Goal: Check status: Check status

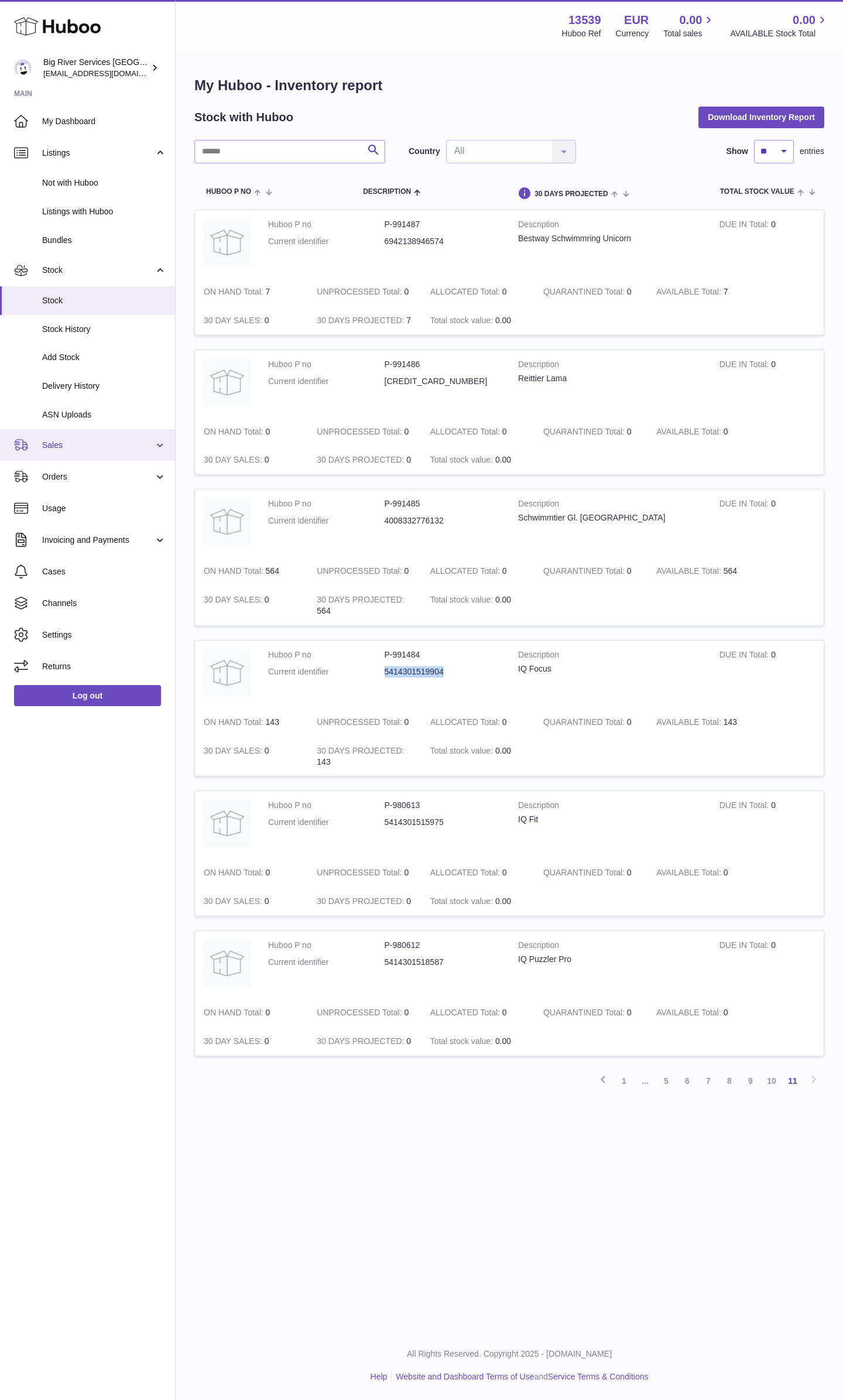
click at [59, 448] on span "Sales" at bounding box center [98, 445] width 112 height 11
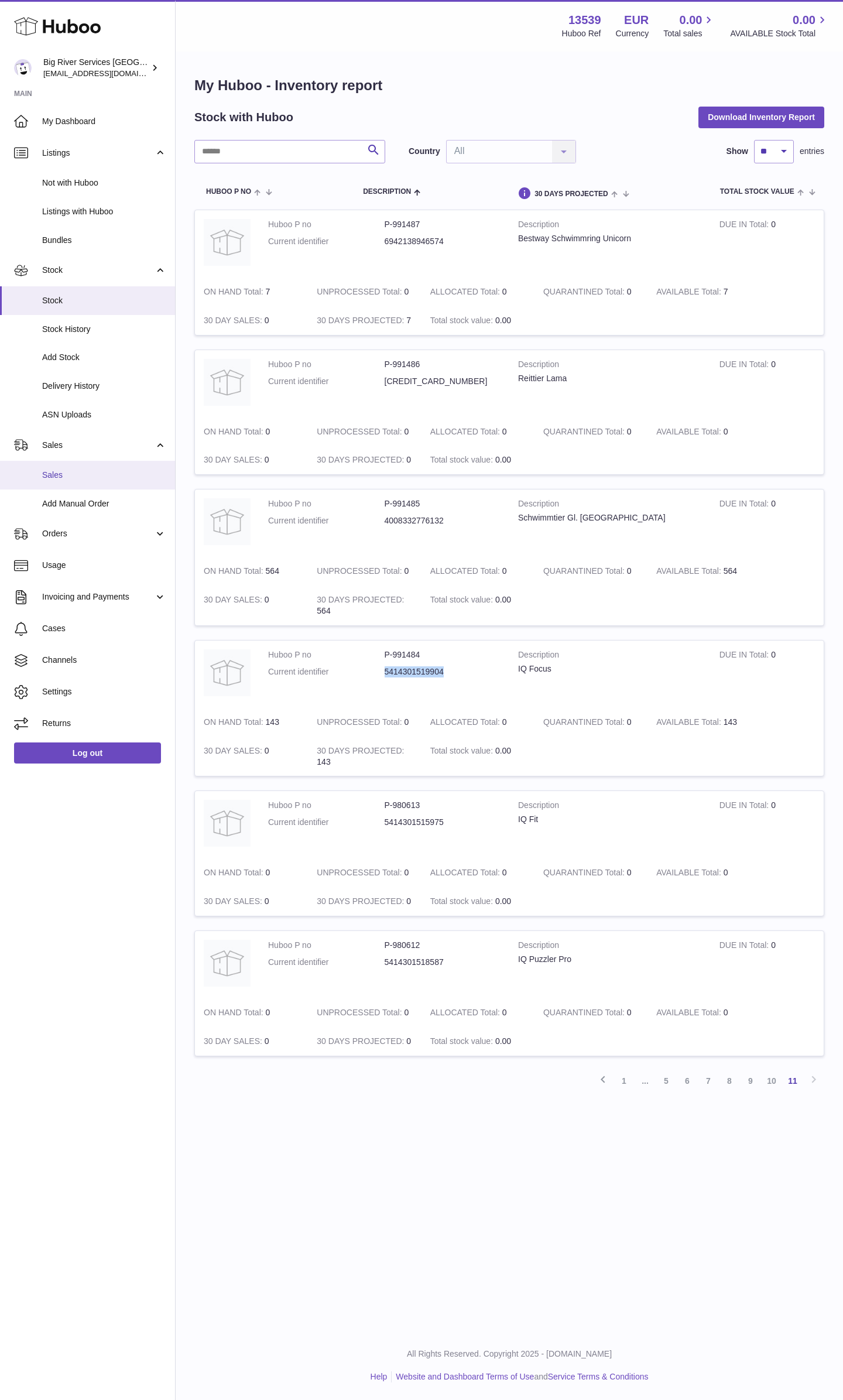
click at [54, 478] on span "Sales" at bounding box center [104, 475] width 124 height 11
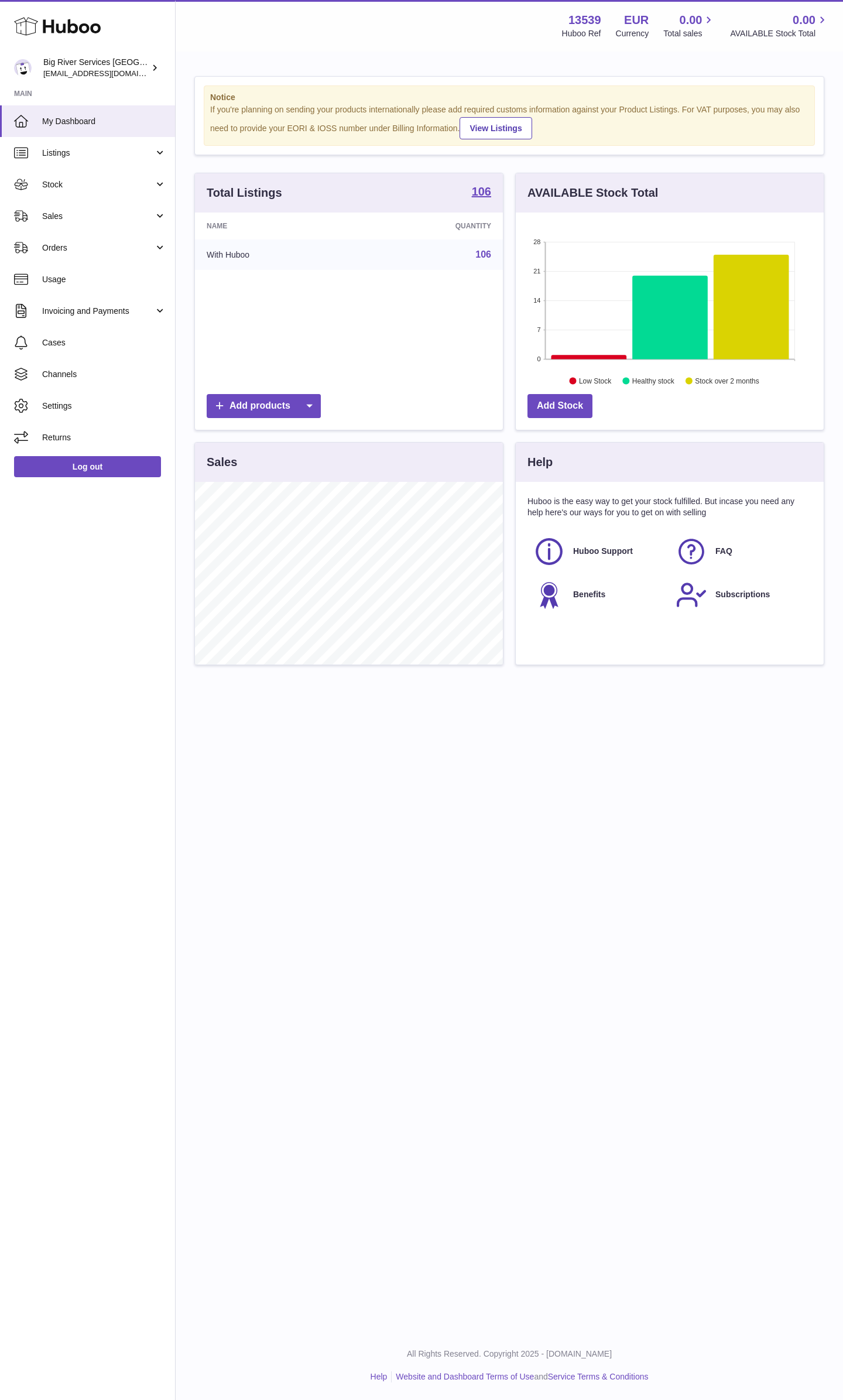
scroll to position [183, 308]
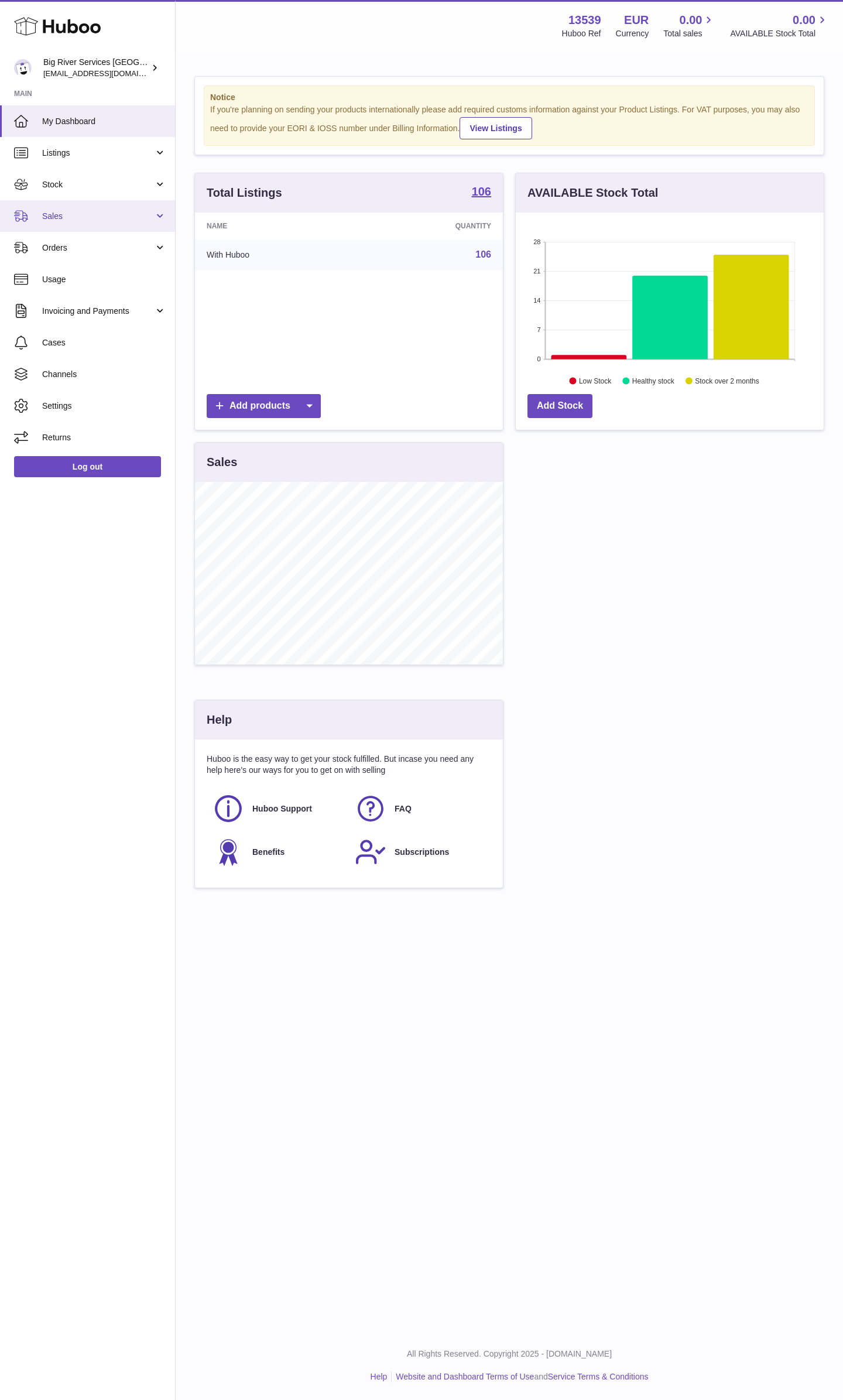
click at [64, 209] on link "Sales" at bounding box center [87, 216] width 175 height 32
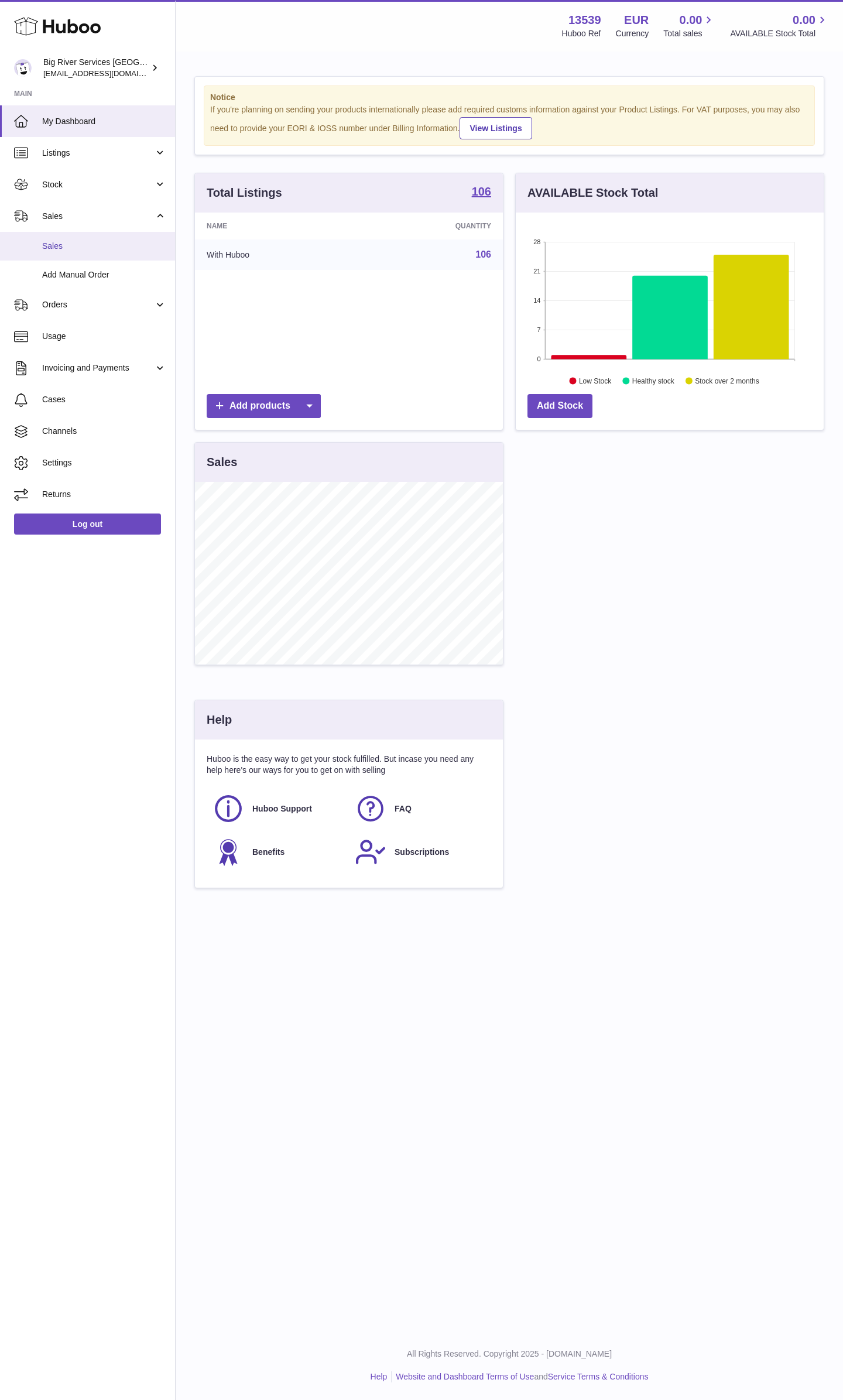
click at [64, 247] on span "Sales" at bounding box center [104, 247] width 124 height 11
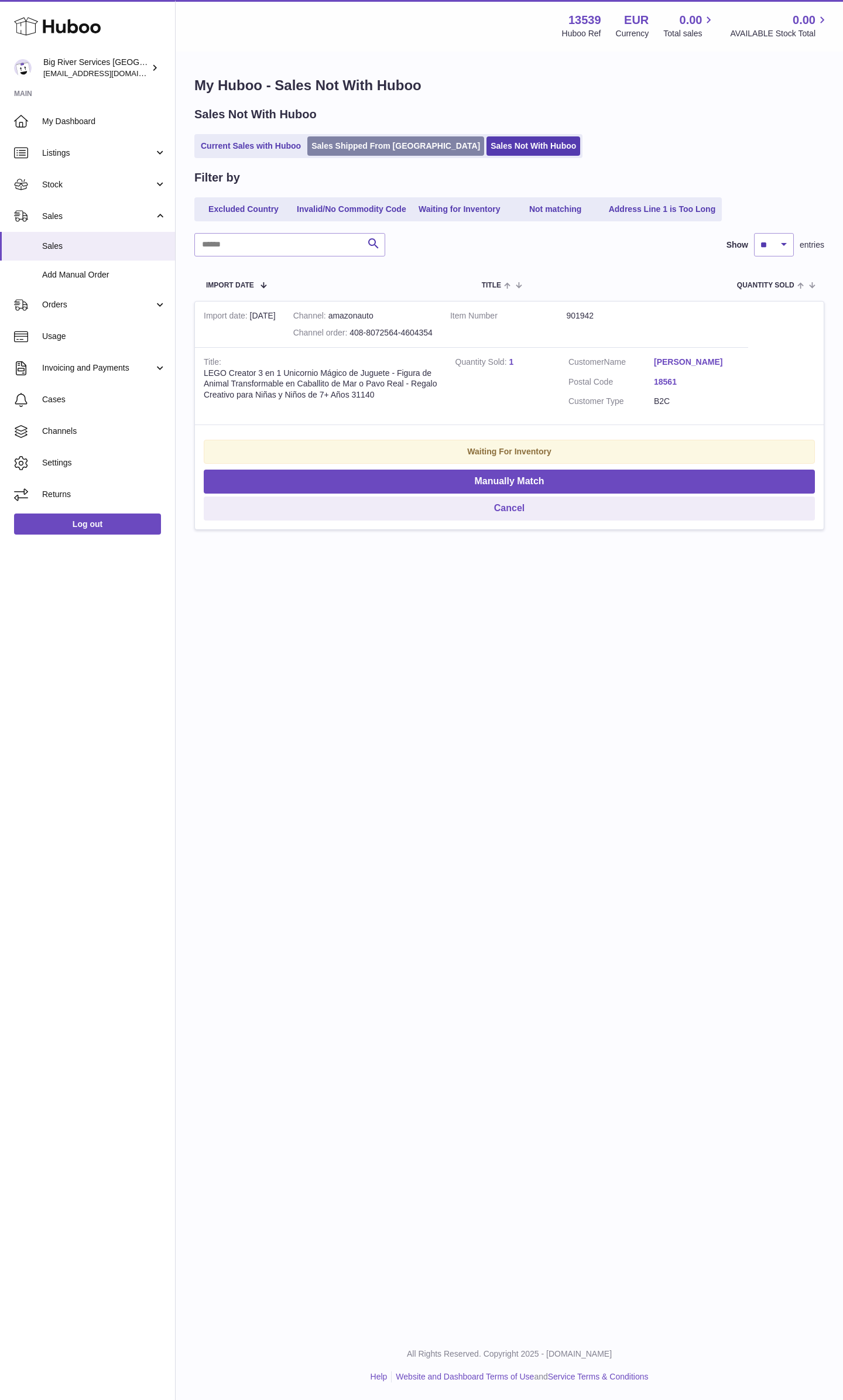
click at [395, 145] on link "Sales Shipped From [GEOGRAPHIC_DATA]" at bounding box center [396, 146] width 177 height 19
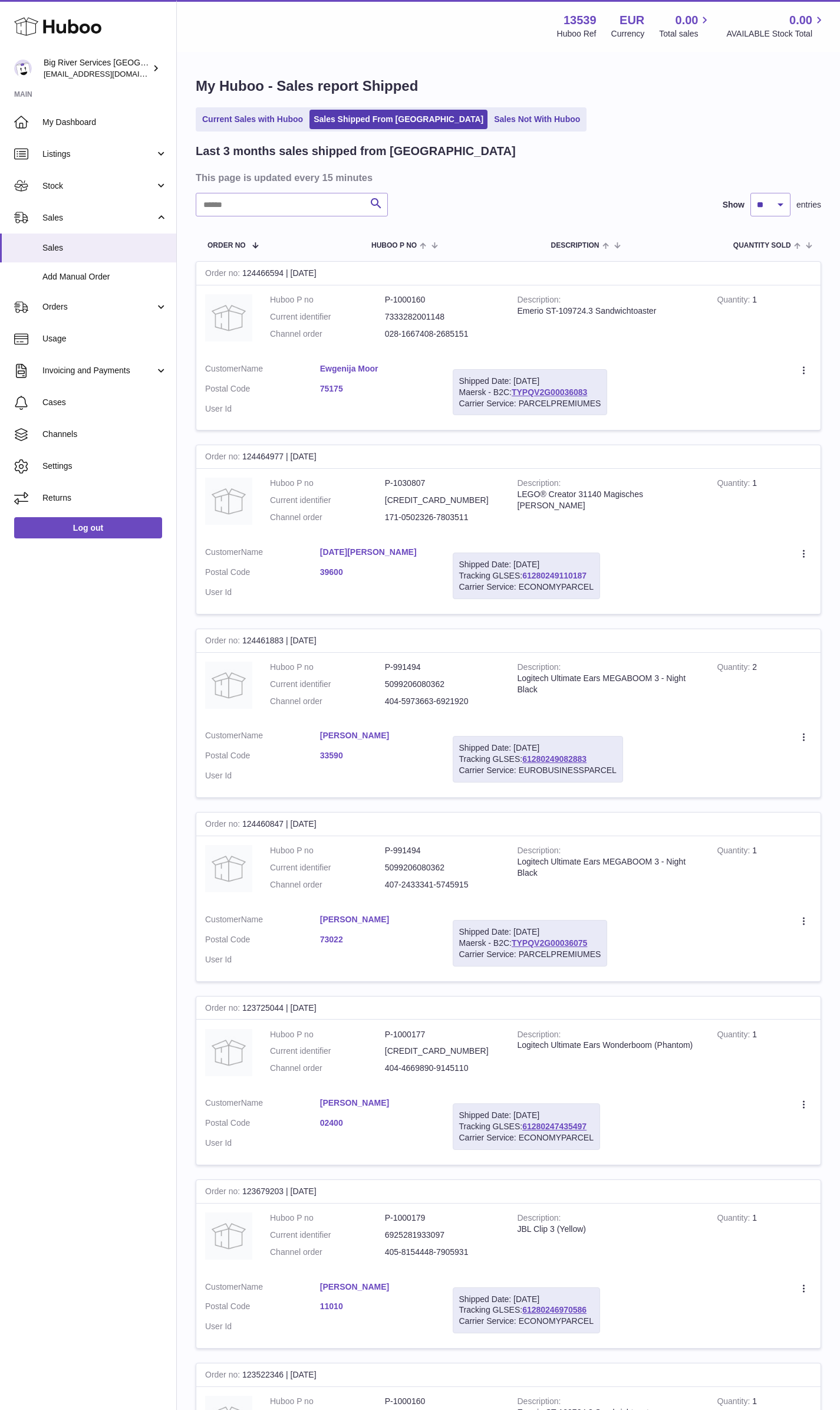
drag, startPoint x: 592, startPoint y: 577, endPoint x: 526, endPoint y: 578, distance: 66.0
click at [526, 578] on div "Shipped Date: [DATE] Tracking GLSES: 61280249110187 Carrier Service: ECONOMYPAR…" at bounding box center [526, 575] width 147 height 47
copy link "61280249110187"
click at [490, 126] on link "Sales Not With Huboo" at bounding box center [537, 119] width 95 height 19
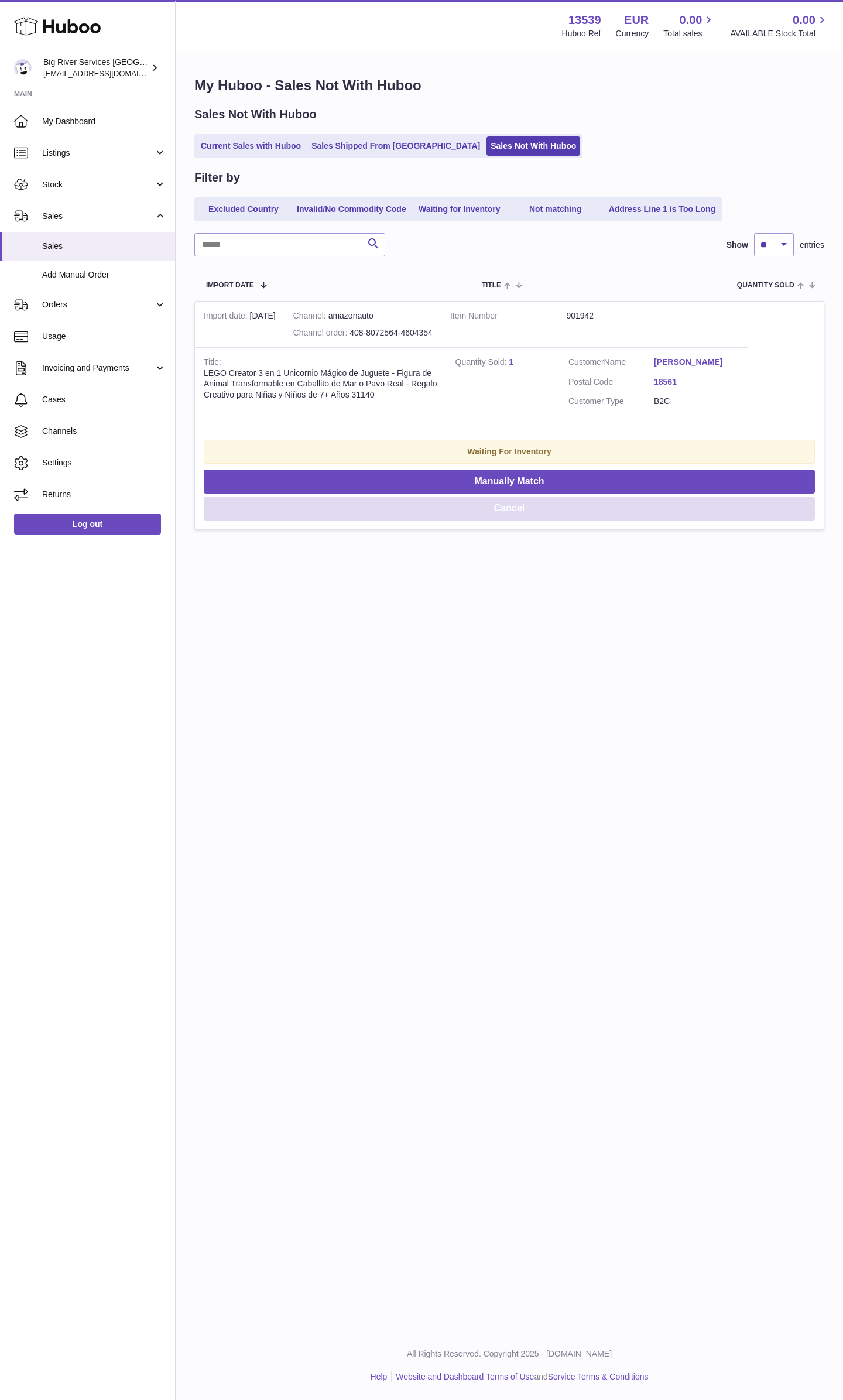
click at [493, 510] on button "Cancel" at bounding box center [509, 508] width 611 height 24
